Goal: Share content

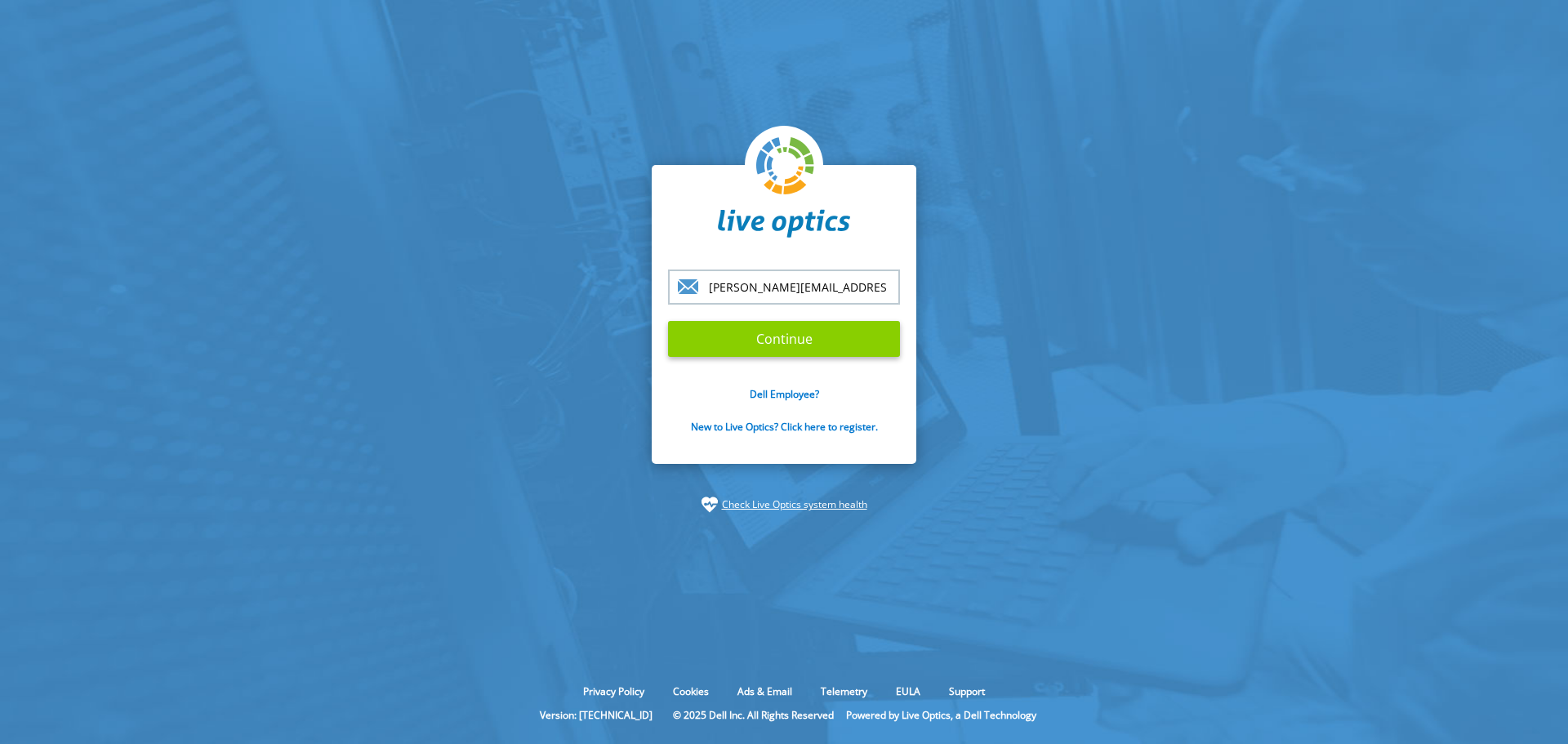
click at [753, 346] on input "Continue" at bounding box center [784, 338] width 232 height 36
click at [784, 278] on input "george.mccullen@cdillc.com" at bounding box center [784, 287] width 232 height 36
drag, startPoint x: 806, startPoint y: 286, endPoint x: 884, endPoint y: 276, distance: 78.6
click at [884, 276] on input "george.mccullen@cdillc.com" at bounding box center [784, 287] width 232 height 36
type input "[PERSON_NAME][EMAIL_ADDRESS][PERSON_NAME][DOMAIN_NAME]"
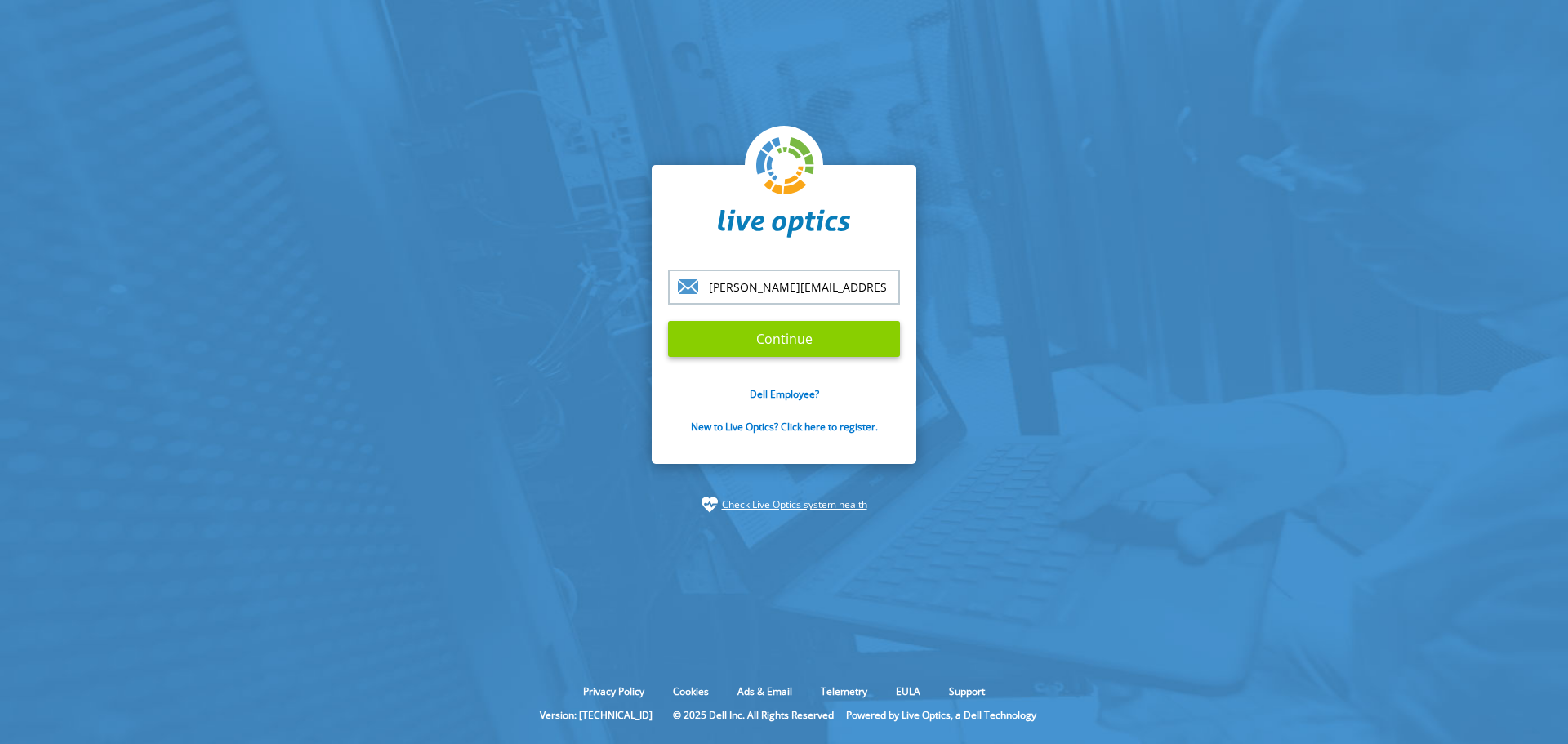
click at [782, 345] on input "Continue" at bounding box center [784, 338] width 232 height 36
click at [776, 346] on input "Continue" at bounding box center [784, 338] width 232 height 36
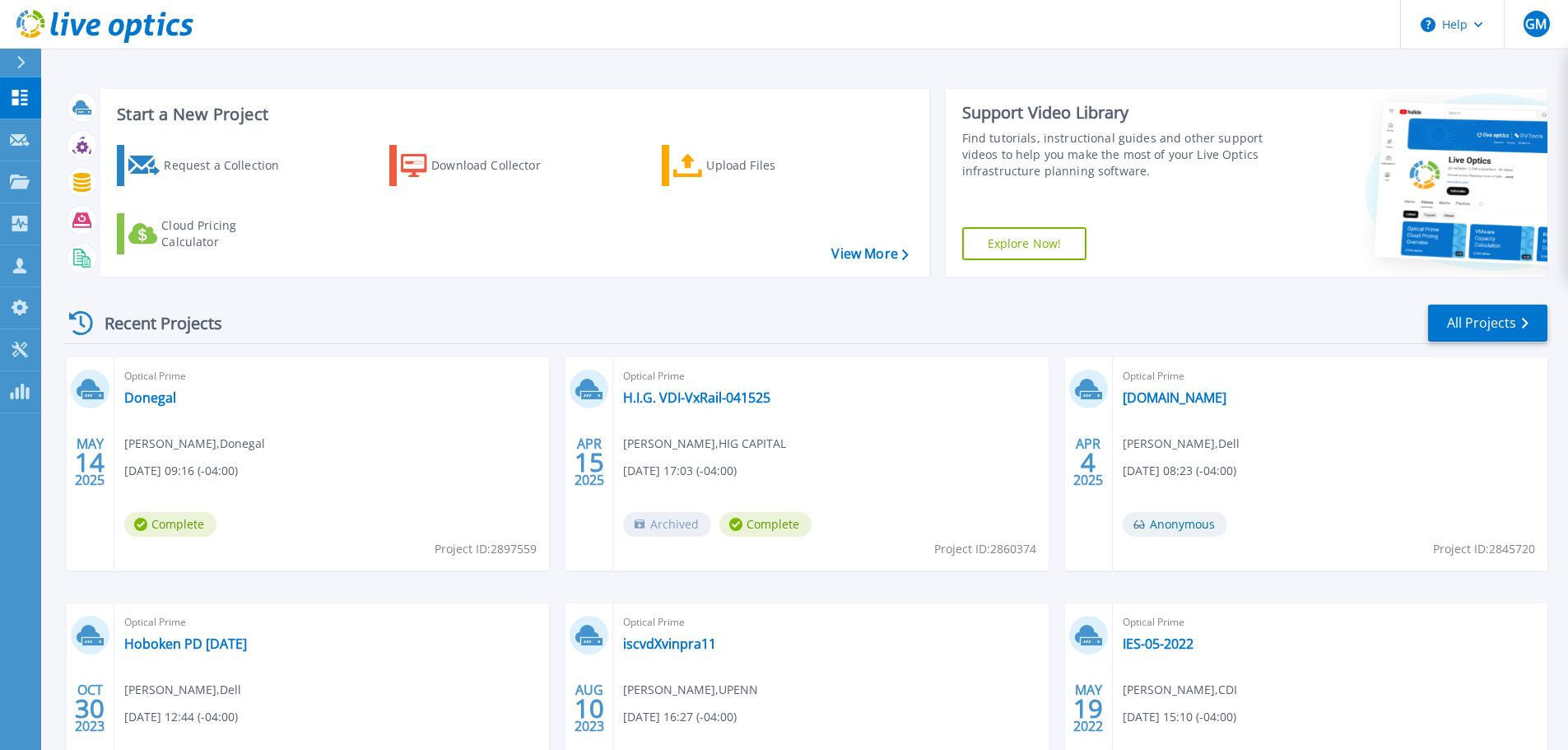
click at [914, 424] on div "Optical Prime H.I.G. VDI-VxRail-041525 Albert Jurado , HIG CAPITAL 04/15/2025, …" at bounding box center [830, 464] width 434 height 213
click at [683, 401] on link "H.I.G. VDI-VxRail-041525" at bounding box center [697, 397] width 147 height 17
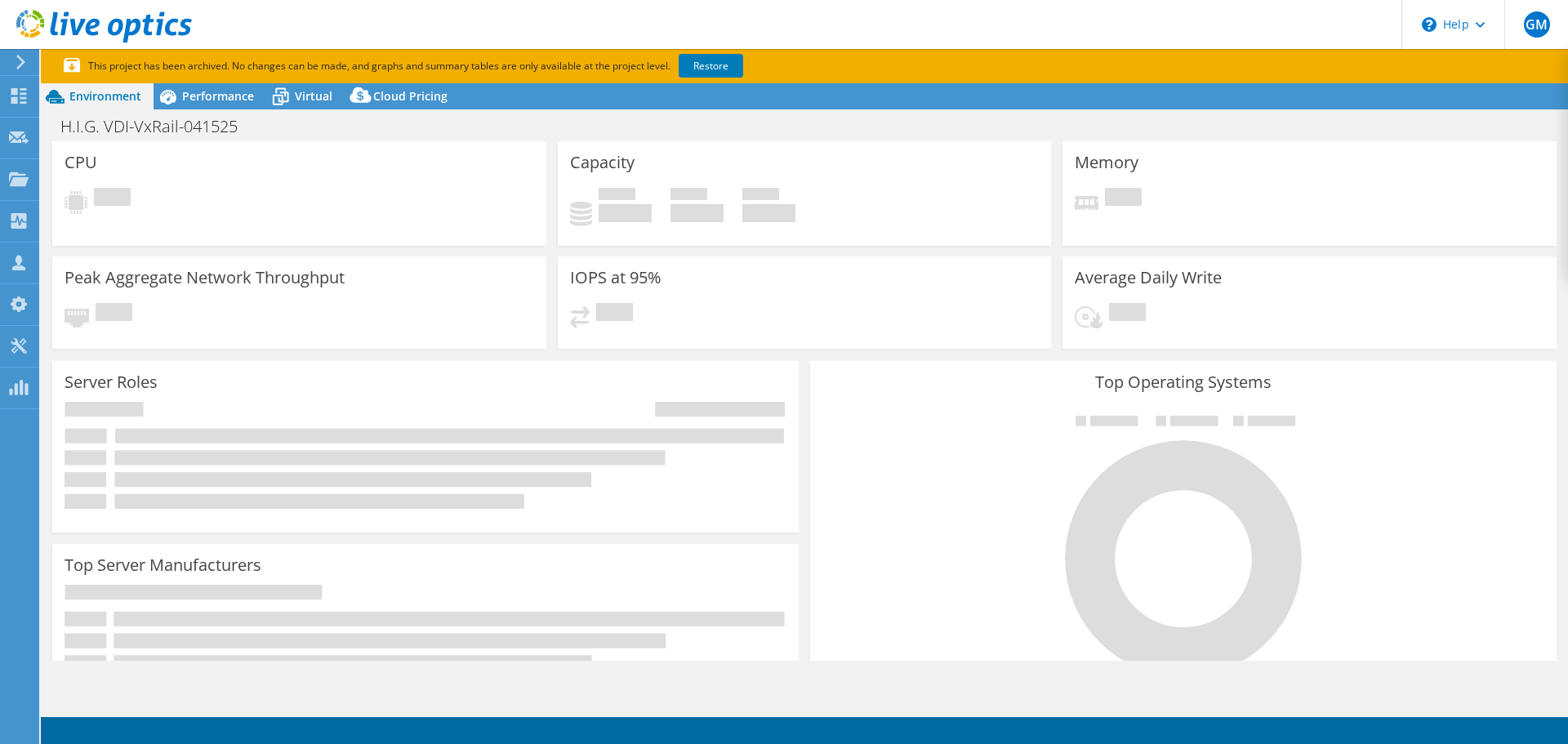
select select "USD"
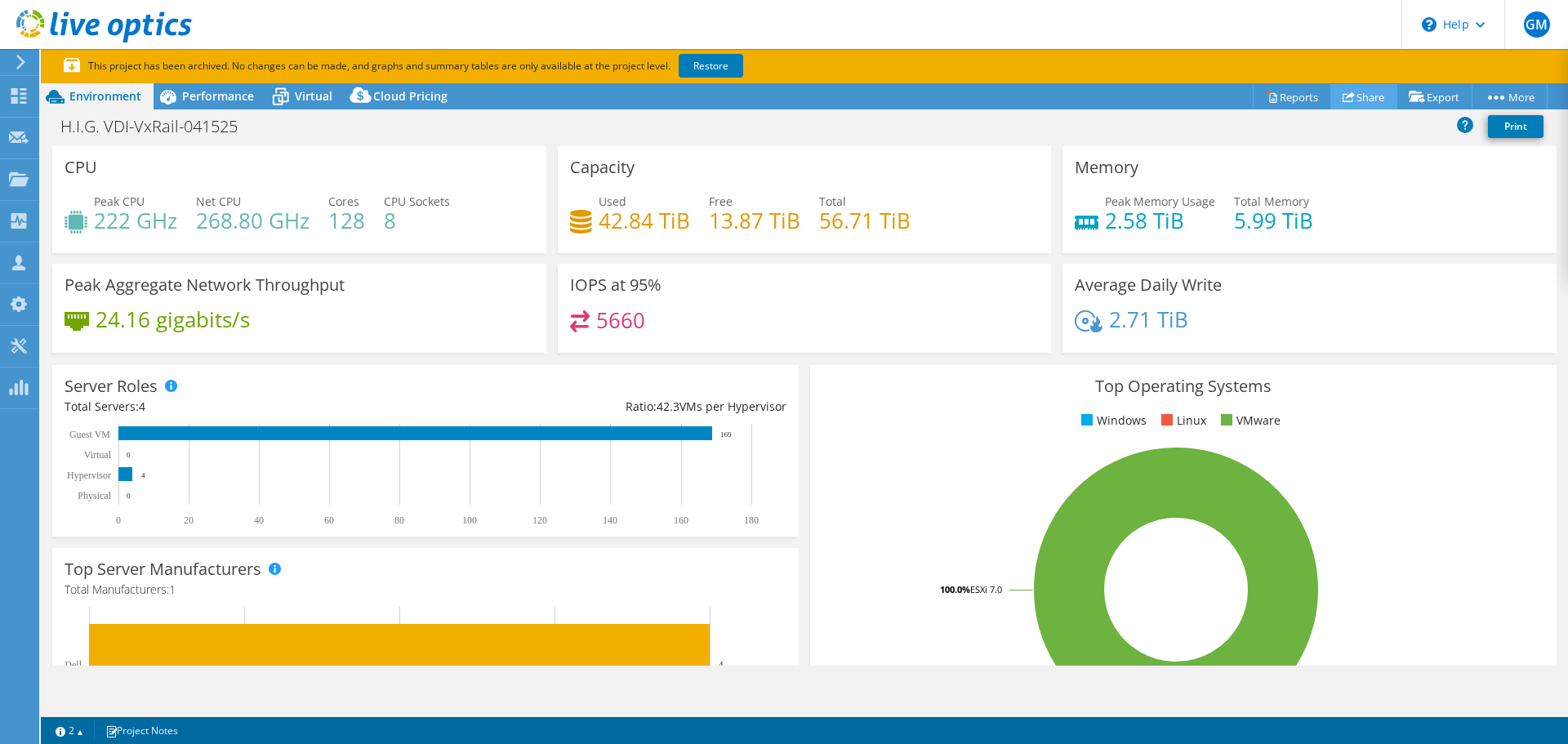
click at [1361, 101] on link "Share" at bounding box center [1364, 97] width 67 height 25
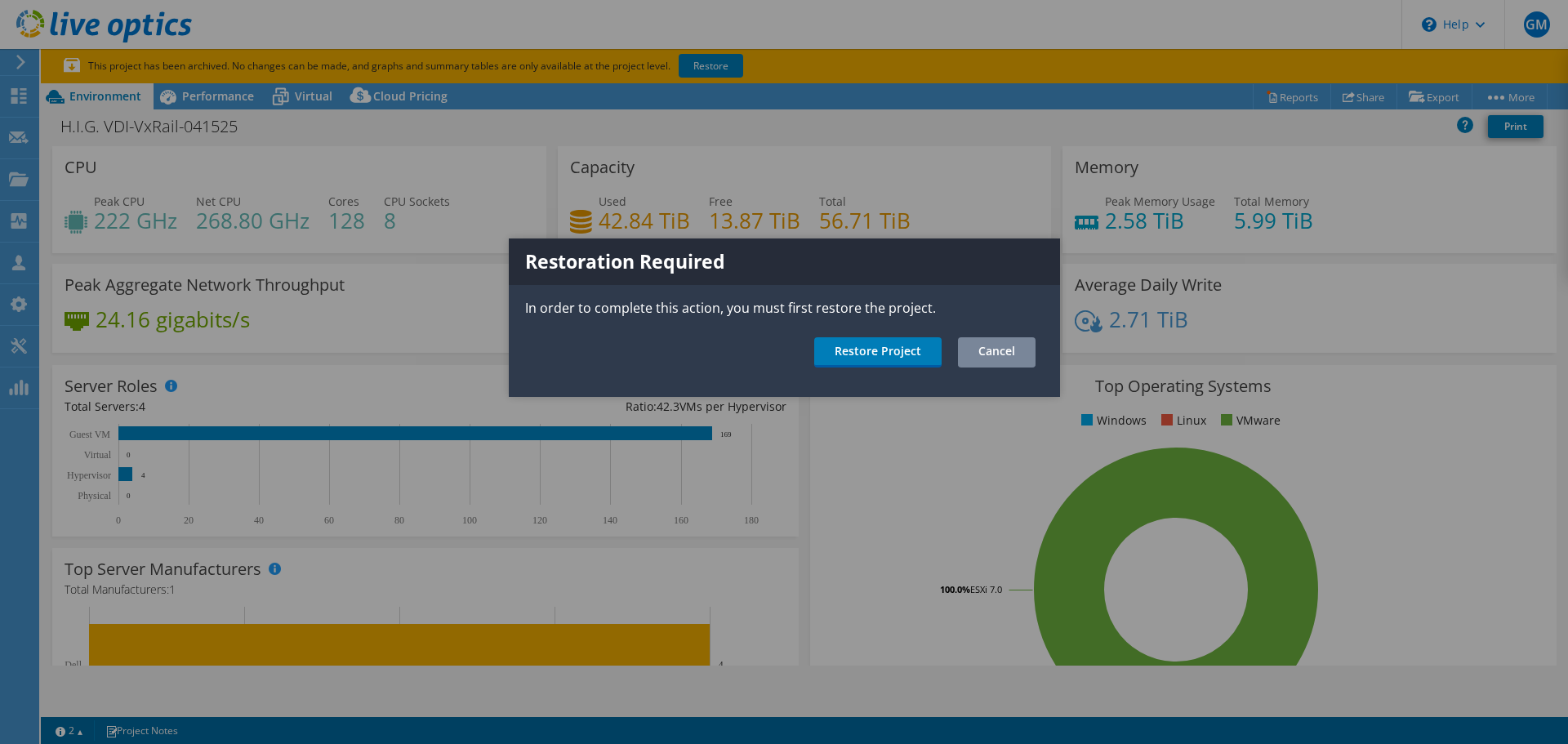
click at [1008, 352] on link "Cancel" at bounding box center [997, 352] width 77 height 30
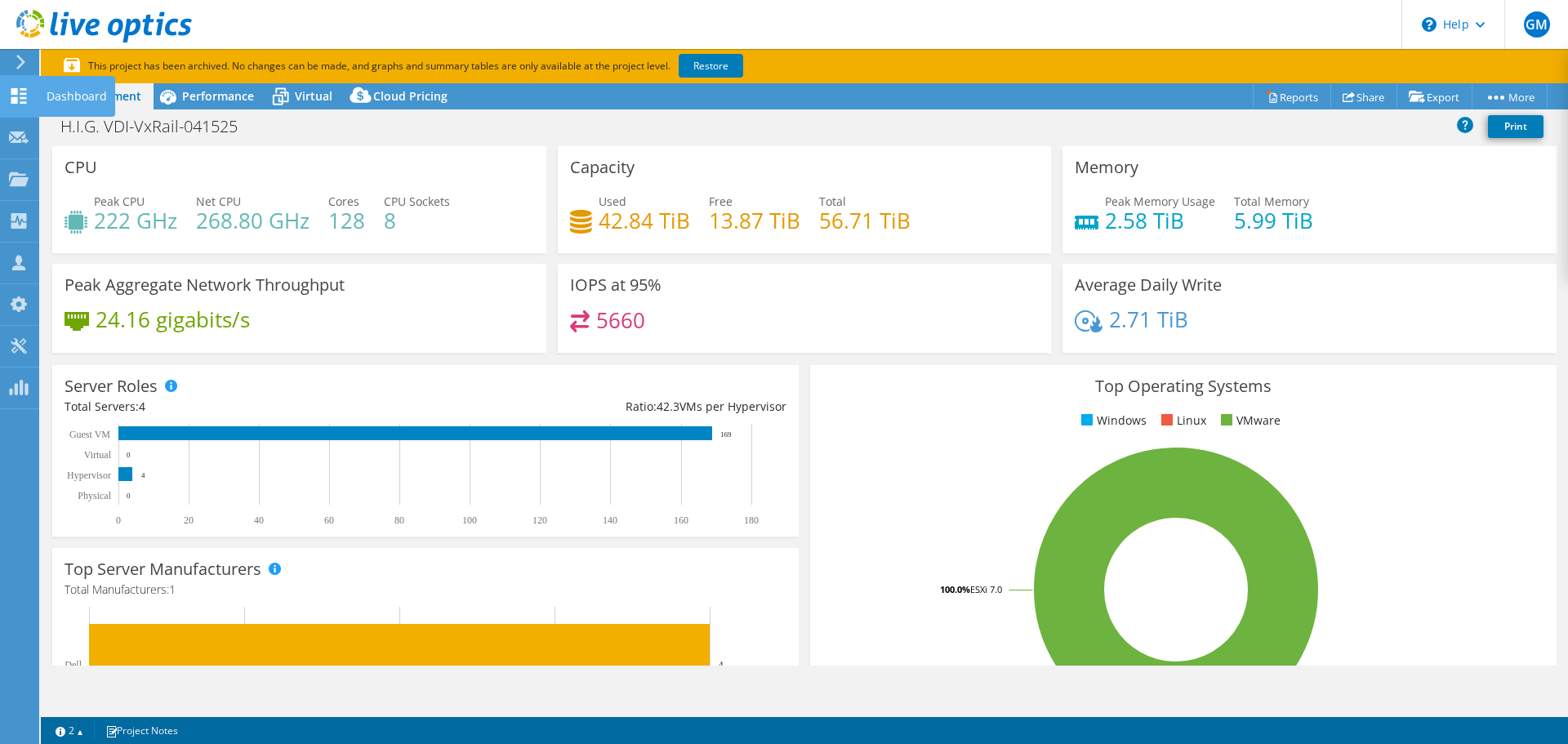
click at [11, 97] on icon at bounding box center [19, 96] width 20 height 15
